Goal: Communication & Community: Answer question/provide support

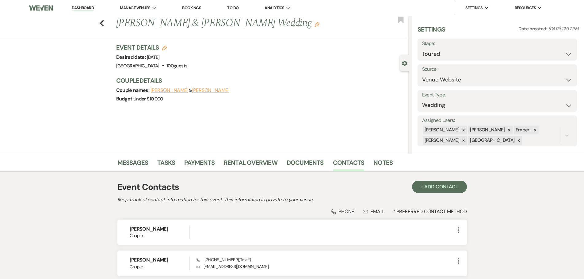
select select "5"
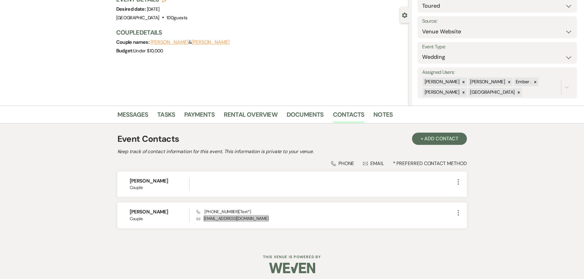
scroll to position [52, 0]
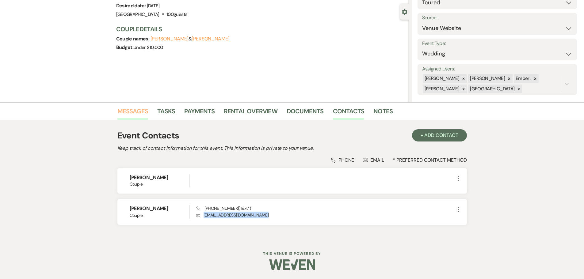
click at [131, 111] on link "Messages" at bounding box center [132, 112] width 31 height 13
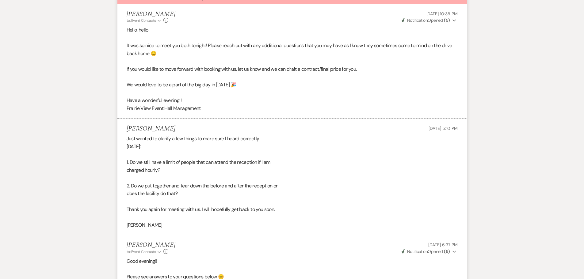
scroll to position [708, 0]
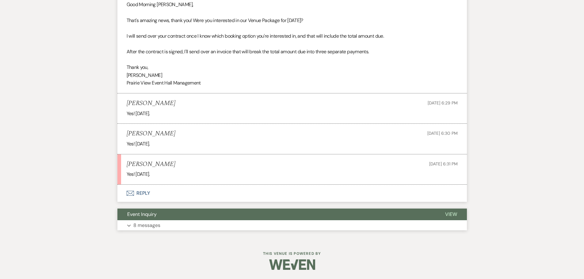
click at [159, 225] on p "8 messages" at bounding box center [146, 226] width 27 height 8
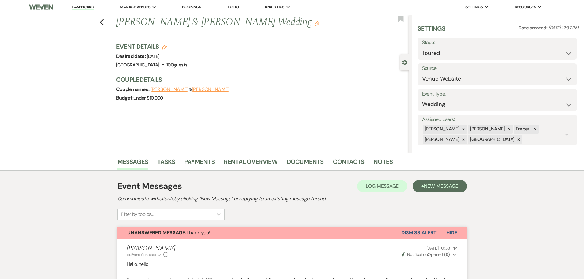
scroll to position [0, 0]
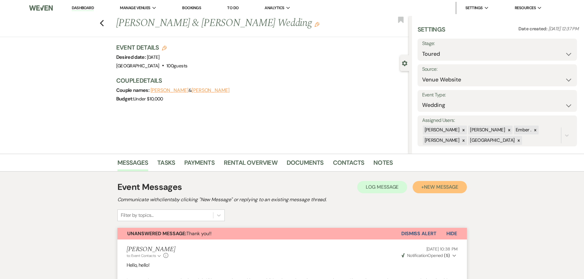
click at [438, 189] on span "New Message" at bounding box center [441, 187] width 34 height 6
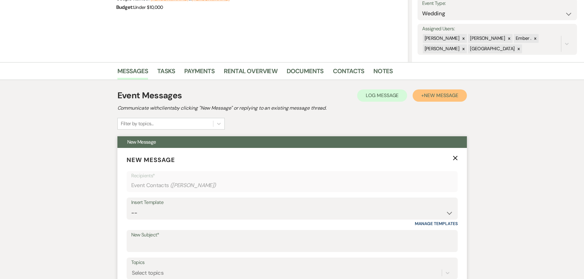
scroll to position [92, 0]
click at [194, 206] on div "Insert Template" at bounding box center [292, 202] width 322 height 9
click at [192, 211] on select "-- Weven Planning Portal Introduction (Booked Events) Initial Inquiry Response …" at bounding box center [292, 213] width 322 height 12
select select "1815"
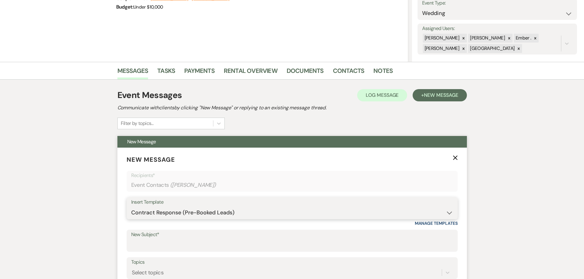
click at [131, 207] on select "-- Weven Planning Portal Introduction (Booked Events) Initial Inquiry Response …" at bounding box center [292, 213] width 322 height 12
type input "Booking your event!"
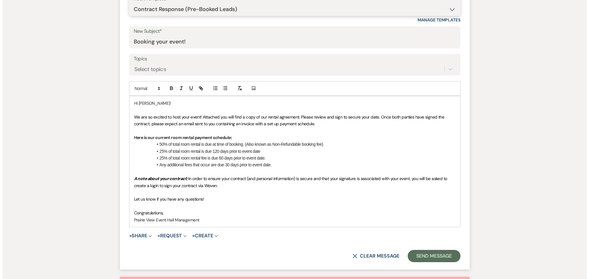
scroll to position [307, 0]
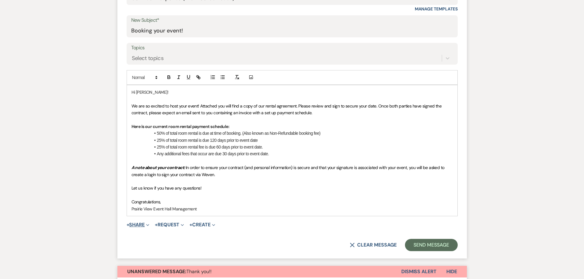
click at [137, 225] on button "+ Share Expand" at bounding box center [138, 225] width 23 height 5
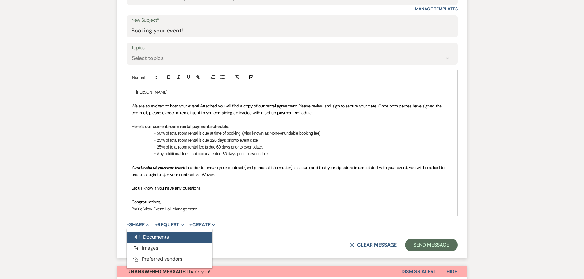
click at [153, 239] on span "Doc Upload Documents" at bounding box center [151, 237] width 35 height 6
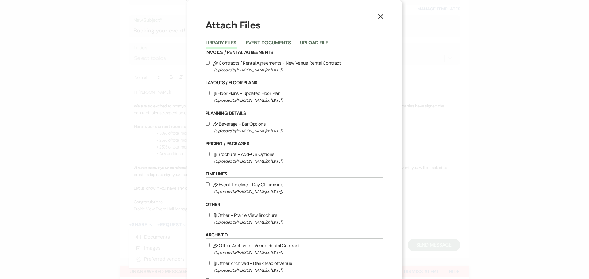
click at [206, 61] on input "Pencil Contracts / Rental Agreements - New Venue Rental Contract (Uploaded by […" at bounding box center [208, 63] width 4 height 4
checkbox input "true"
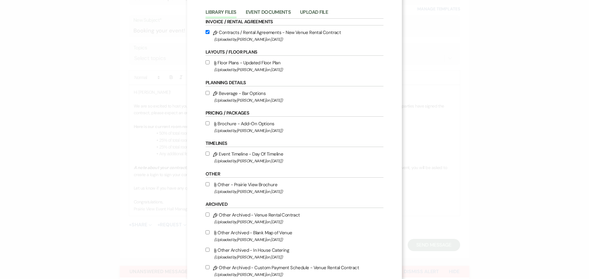
scroll to position [67, 0]
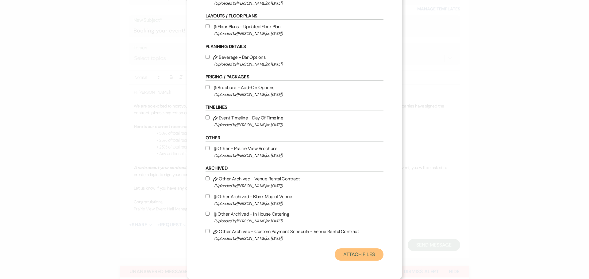
click at [365, 257] on button "Attach Files" at bounding box center [359, 255] width 49 height 12
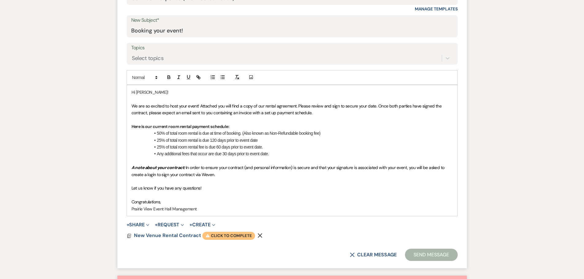
click at [232, 238] on span "Warning Click to complete" at bounding box center [228, 236] width 53 height 8
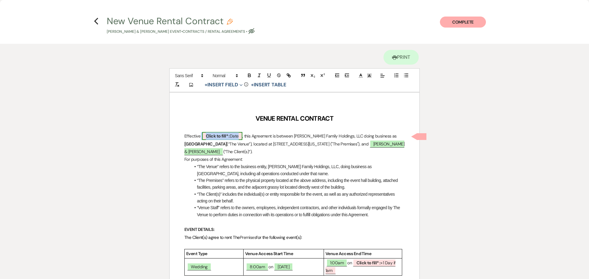
click at [221, 136] on b "Click to fill* :" at bounding box center [218, 136] width 24 height 6
select select "owner"
select select "Date"
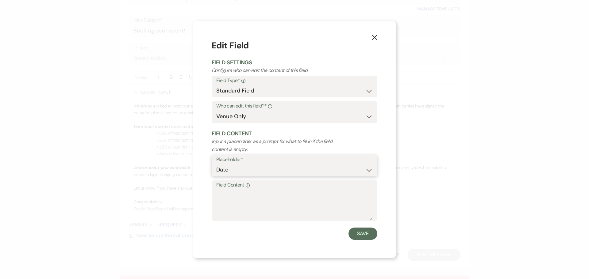
click at [244, 171] on select "Custom Placeholder Date Time Name Location Venue Name Type Number Budget Addres…" at bounding box center [294, 170] width 156 height 12
click at [241, 197] on textarea "Field Content Info" at bounding box center [294, 205] width 156 height 31
type textarea "[DATE]"
click at [362, 235] on button "Save" at bounding box center [362, 234] width 29 height 12
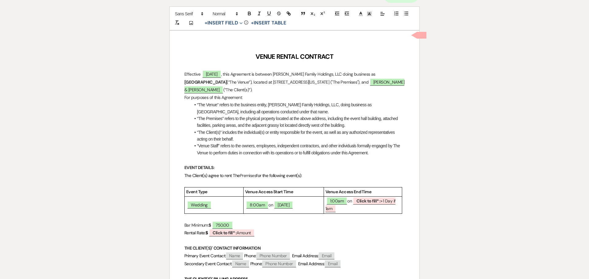
scroll to position [92, 0]
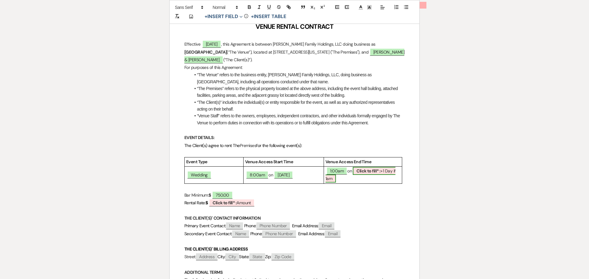
click at [379, 171] on b "Click to fill* :" at bounding box center [368, 171] width 24 height 6
select select "owner"
select select "custom_placeholder"
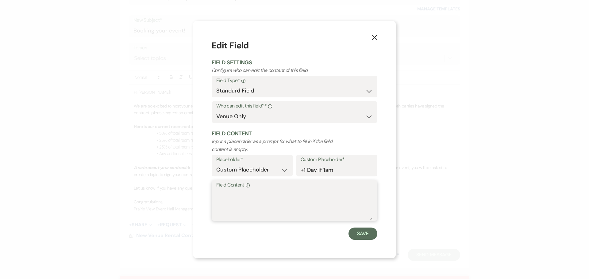
click at [325, 192] on textarea "Field Content Info" at bounding box center [294, 205] width 156 height 31
type textarea "[DATE]"
click at [363, 235] on button "Save" at bounding box center [362, 234] width 29 height 12
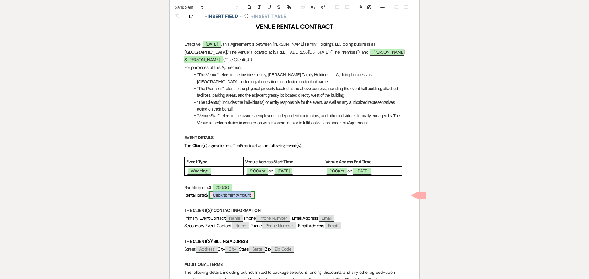
click at [237, 196] on b "Click to fill* :" at bounding box center [225, 196] width 24 height 6
select select "owner"
select select "Amount"
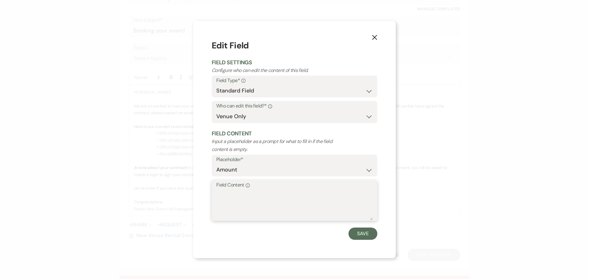
click at [244, 199] on textarea "Field Content Info" at bounding box center [294, 205] width 156 height 31
type textarea "4,205.52"
click at [365, 235] on button "Save" at bounding box center [362, 234] width 29 height 12
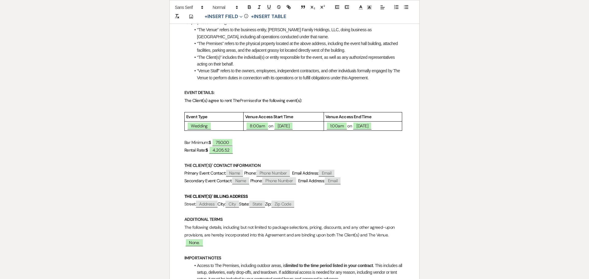
scroll to position [153, 0]
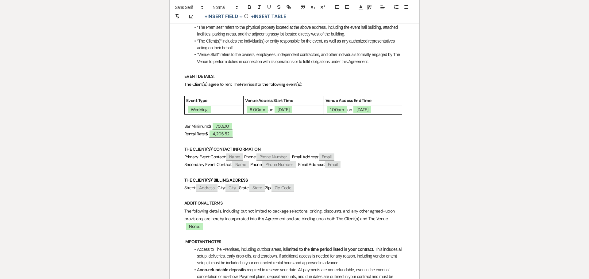
click at [191, 232] on p at bounding box center [294, 235] width 220 height 8
click at [194, 227] on span "None." at bounding box center [194, 227] width 18 height 8
select select "owner"
select select "custom_placeholder"
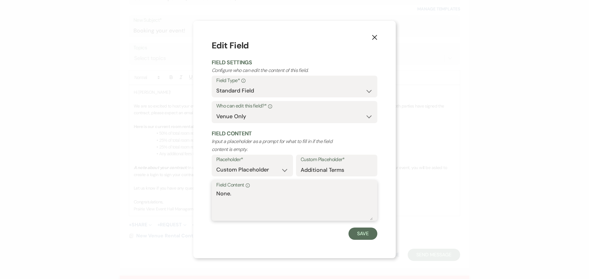
click at [249, 198] on textarea "None." at bounding box center [294, 205] width 156 height 31
type textarea "Venue Wedding Package"
click at [358, 235] on button "Save" at bounding box center [362, 234] width 29 height 12
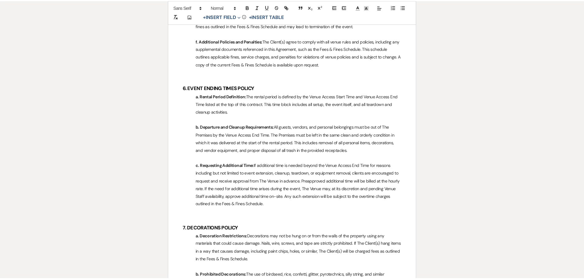
scroll to position [0, 0]
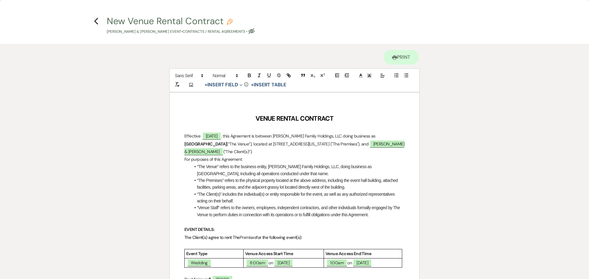
click at [96, 16] on div "Previous" at bounding box center [96, 20] width 5 height 10
click at [96, 22] on use "button" at bounding box center [96, 21] width 4 height 7
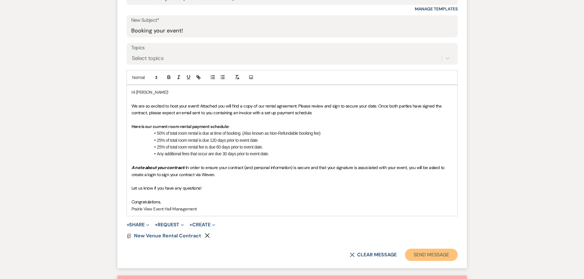
click at [432, 256] on button "Send Message" at bounding box center [431, 255] width 52 height 12
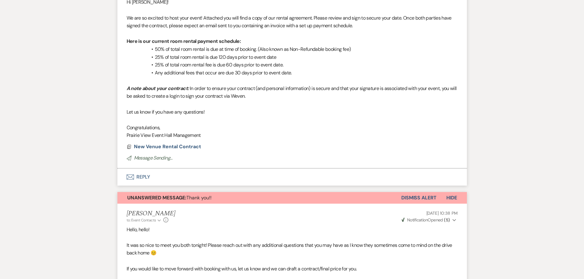
scroll to position [263, 0]
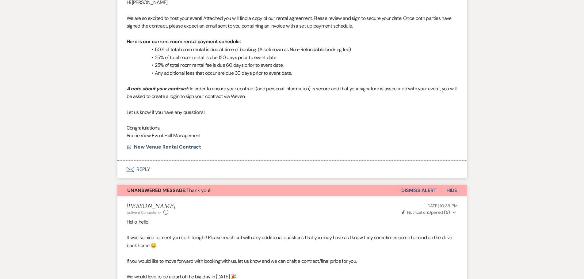
click at [425, 190] on button "Dismiss Alert" at bounding box center [419, 191] width 35 height 12
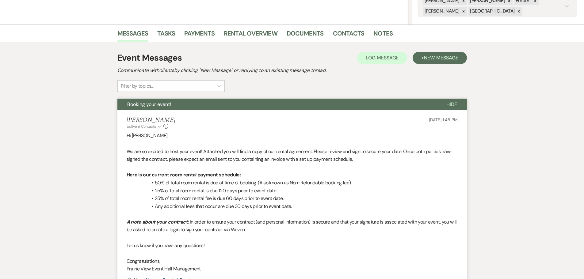
scroll to position [276, 0]
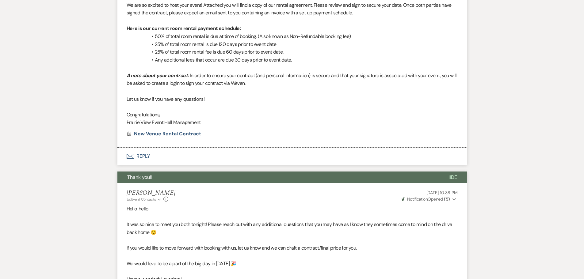
click at [188, 182] on button "Thank you!!" at bounding box center [276, 178] width 319 height 12
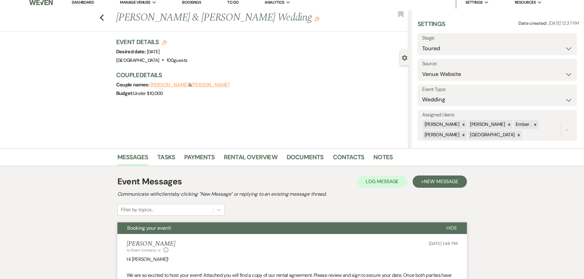
scroll to position [0, 0]
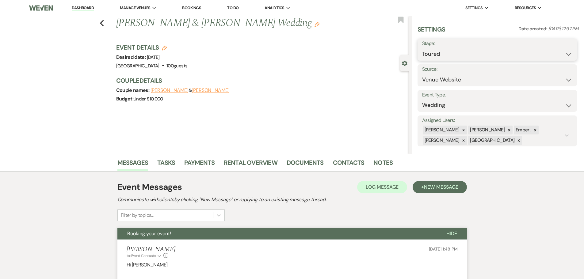
click at [455, 52] on select "Inquiry Follow Up Tour Requested Tour Confirmed Toured Proposal Sent Booked Lost" at bounding box center [497, 54] width 150 height 12
select select "6"
click at [422, 48] on select "Inquiry Follow Up Tour Requested Tour Confirmed Toured Proposal Sent Booked Lost" at bounding box center [497, 54] width 150 height 12
click at [559, 48] on button "Save" at bounding box center [560, 50] width 35 height 12
click at [104, 23] on icon "Previous" at bounding box center [102, 23] width 5 height 7
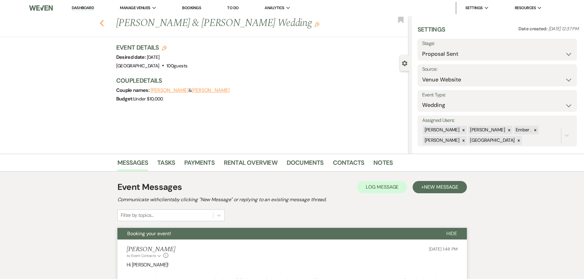
scroll to position [184, 0]
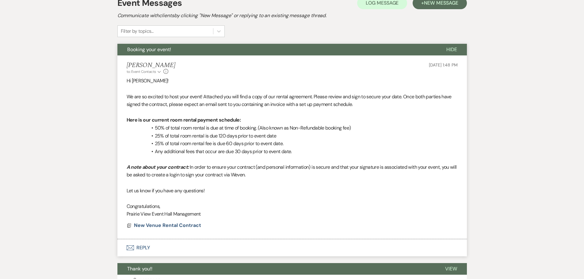
select select "5"
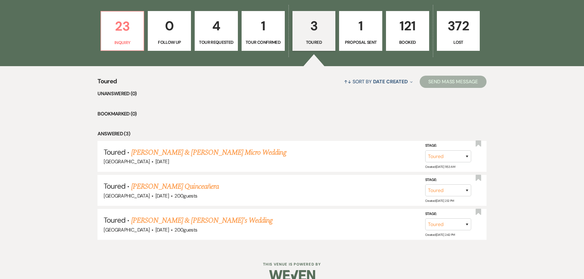
click at [422, 23] on p "121" at bounding box center [407, 26] width 35 height 21
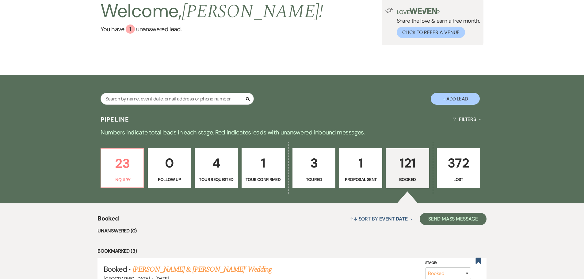
scroll to position [184, 0]
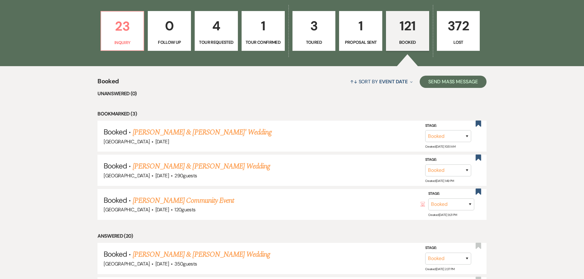
click at [359, 39] on p "Proposal Sent" at bounding box center [360, 42] width 35 height 7
select select "6"
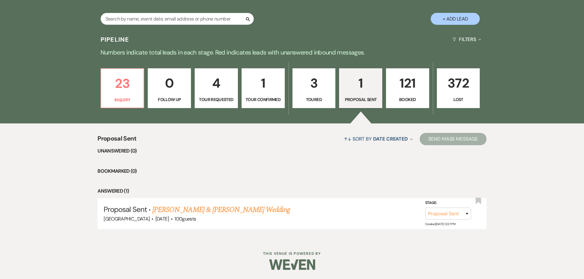
scroll to position [127, 0]
click at [320, 87] on p "3" at bounding box center [314, 83] width 35 height 21
select select "5"
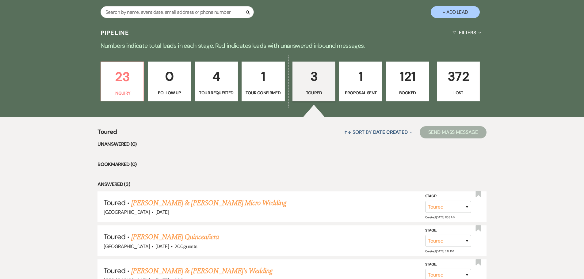
click at [252, 83] on p "1" at bounding box center [263, 76] width 35 height 21
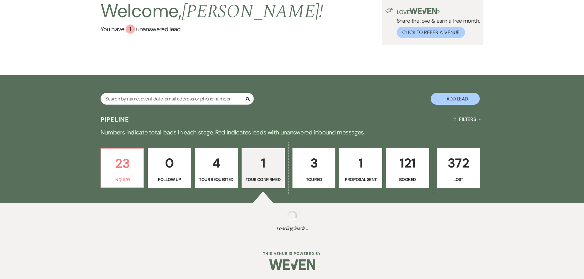
scroll to position [127, 0]
select select "4"
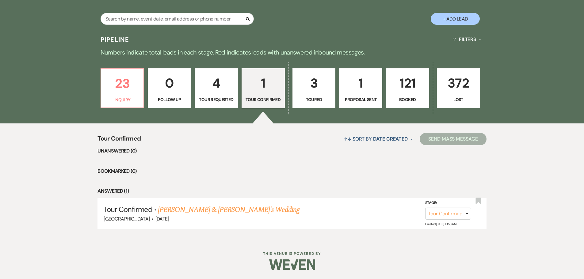
click at [216, 88] on p "4" at bounding box center [216, 83] width 35 height 21
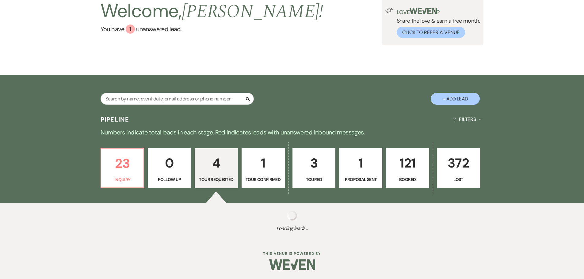
scroll to position [127, 0]
select select "2"
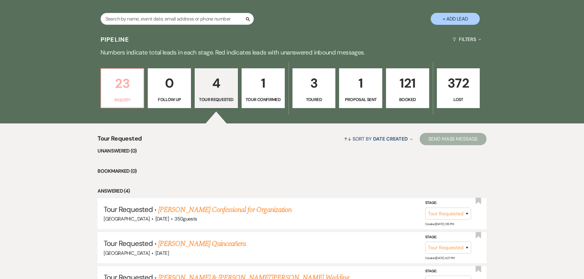
click at [129, 94] on p "23" at bounding box center [122, 83] width 35 height 21
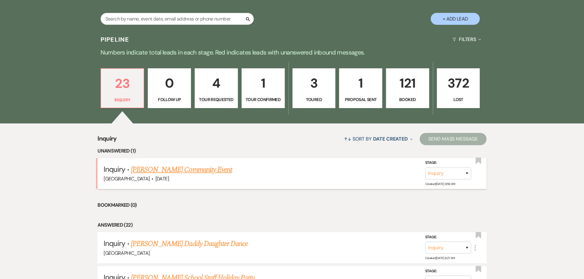
click at [177, 170] on link "[PERSON_NAME] Community Event" at bounding box center [181, 169] width 101 height 11
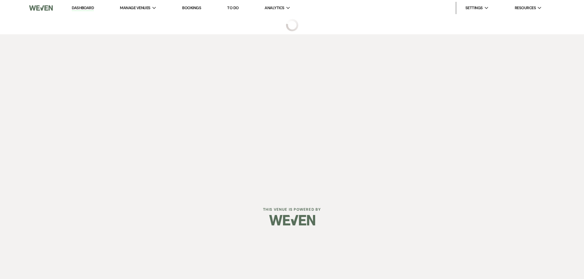
select select "5"
select select "7"
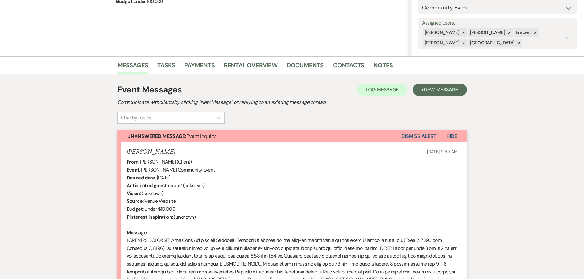
scroll to position [198, 0]
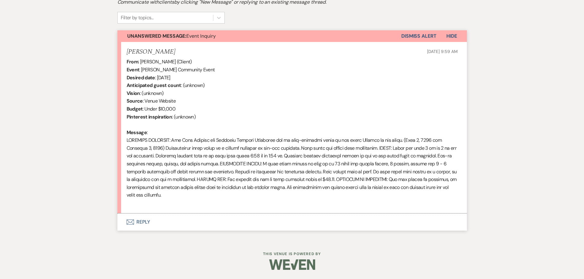
drag, startPoint x: 127, startPoint y: 140, endPoint x: 158, endPoint y: 196, distance: 64.4
click at [158, 197] on div "From : [PERSON_NAME] (Client) Event : [PERSON_NAME] Community Event Desired dat…" at bounding box center [292, 132] width 331 height 149
copy div "ELECTION SCHEDULE: The June Primary and November General Elections are in even-…"
click at [75, 134] on div "Messages Tasks Payments Rental Overview Documents Contacts Notes Event Messages…" at bounding box center [292, 98] width 584 height 284
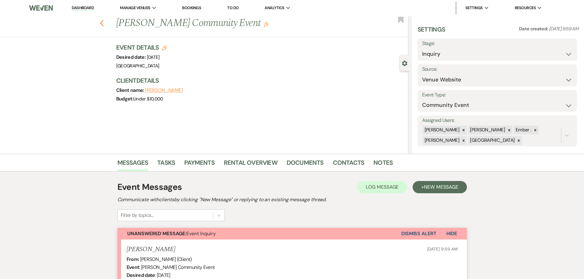
click at [104, 21] on use "button" at bounding box center [102, 23] width 4 height 7
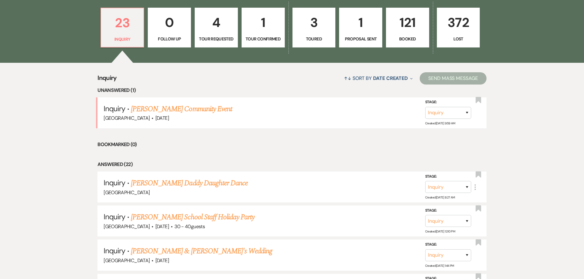
scroll to position [188, 0]
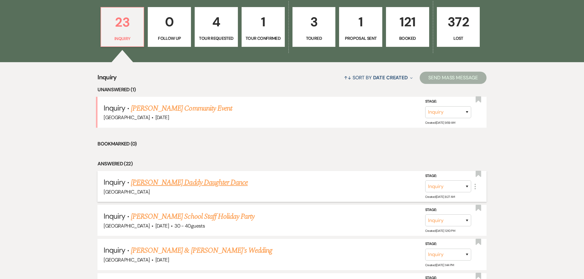
click at [200, 185] on link "[PERSON_NAME] Daddy Daughter Dance" at bounding box center [189, 182] width 117 height 11
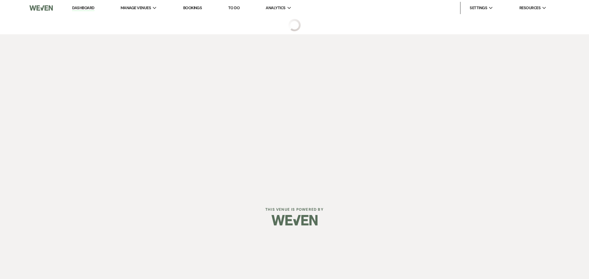
select select "22"
select select "13"
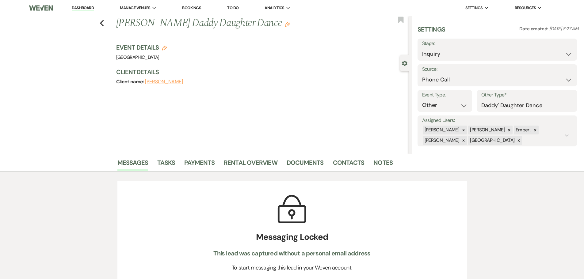
click at [285, 26] on use "button" at bounding box center [287, 24] width 5 height 5
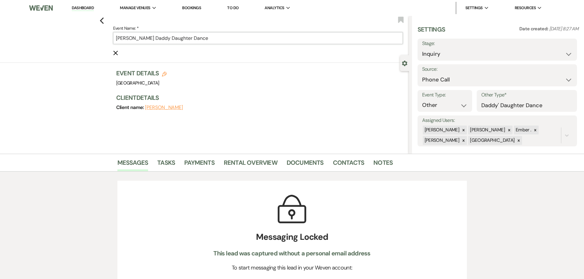
click at [167, 39] on input "[PERSON_NAME] Daddy Daughter Dance" at bounding box center [258, 38] width 290 height 12
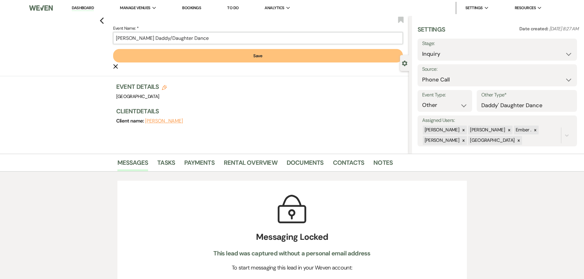
type input "[PERSON_NAME] Daddy/Daughter Dance"
click at [176, 56] on button "Save" at bounding box center [258, 55] width 290 height 13
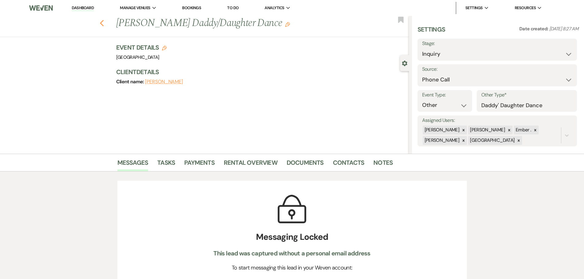
click at [103, 22] on icon "Previous" at bounding box center [102, 23] width 5 height 7
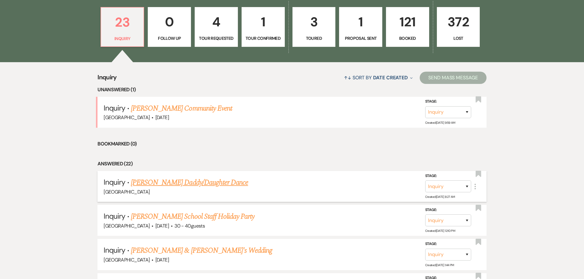
click at [184, 182] on link "[PERSON_NAME] Daddy/Daughter Dance" at bounding box center [189, 182] width 117 height 11
select select "22"
select select "13"
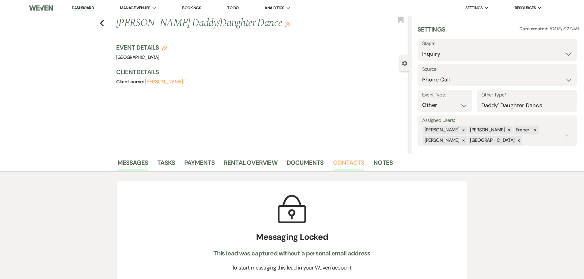
click at [349, 161] on link "Contacts" at bounding box center [349, 164] width 32 height 13
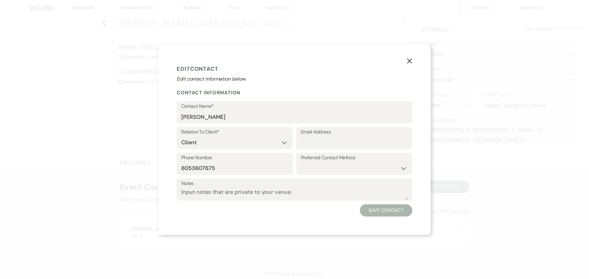
select select "22"
select select "13"
select select "1"
click at [336, 56] on div "X Edit Contact Edit contact information below. Contact Information Contact Name…" at bounding box center [294, 139] width 272 height 191
click at [329, 140] on input "Email Address" at bounding box center [354, 143] width 107 height 12
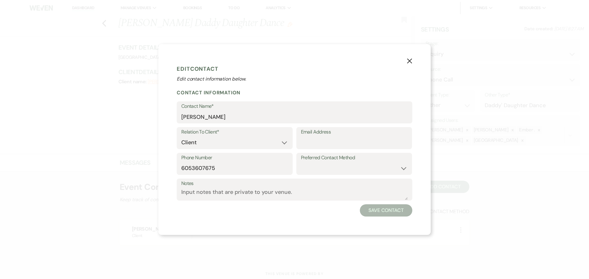
click at [264, 162] on label "Phone Number" at bounding box center [234, 158] width 107 height 9
click at [264, 163] on input "6053607675" at bounding box center [234, 169] width 107 height 12
click at [388, 211] on button "Save Contact" at bounding box center [386, 211] width 52 height 12
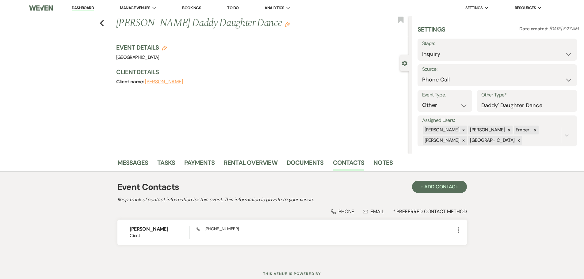
click at [306, 196] on div "Event Contacts + Add Contact Keep track of contact information for this event. …" at bounding box center [292, 216] width 350 height 76
